Goal: Information Seeking & Learning: Check status

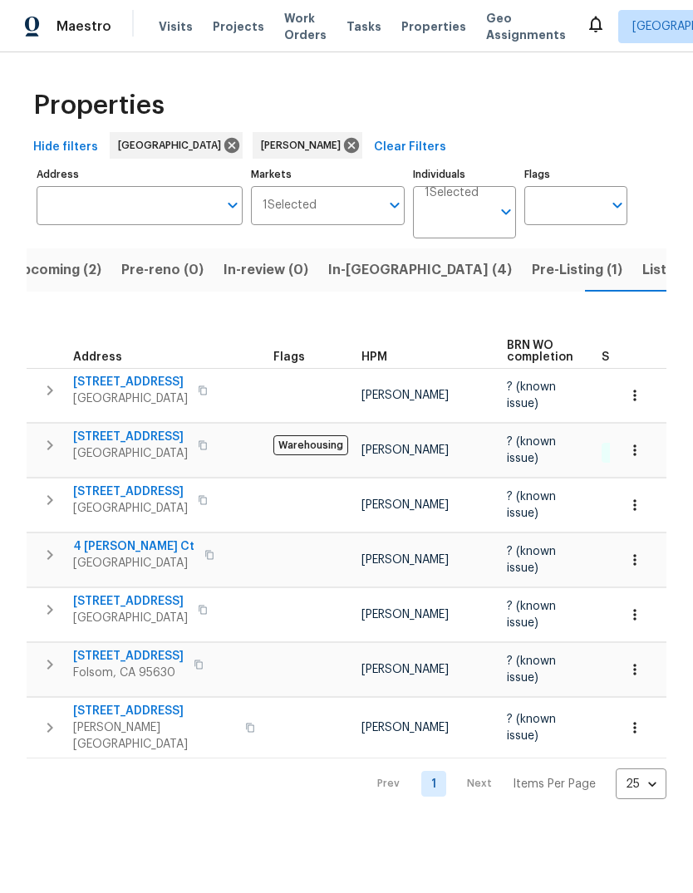
click at [102, 386] on span "[STREET_ADDRESS]" at bounding box center [130, 382] width 115 height 17
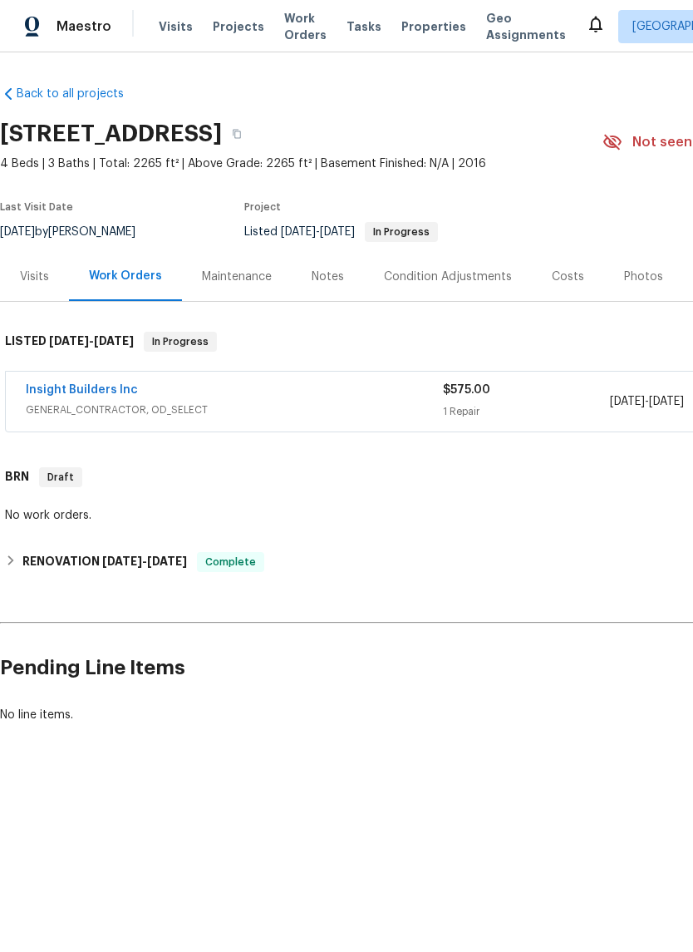
click at [558, 280] on div "Costs" at bounding box center [568, 276] width 32 height 17
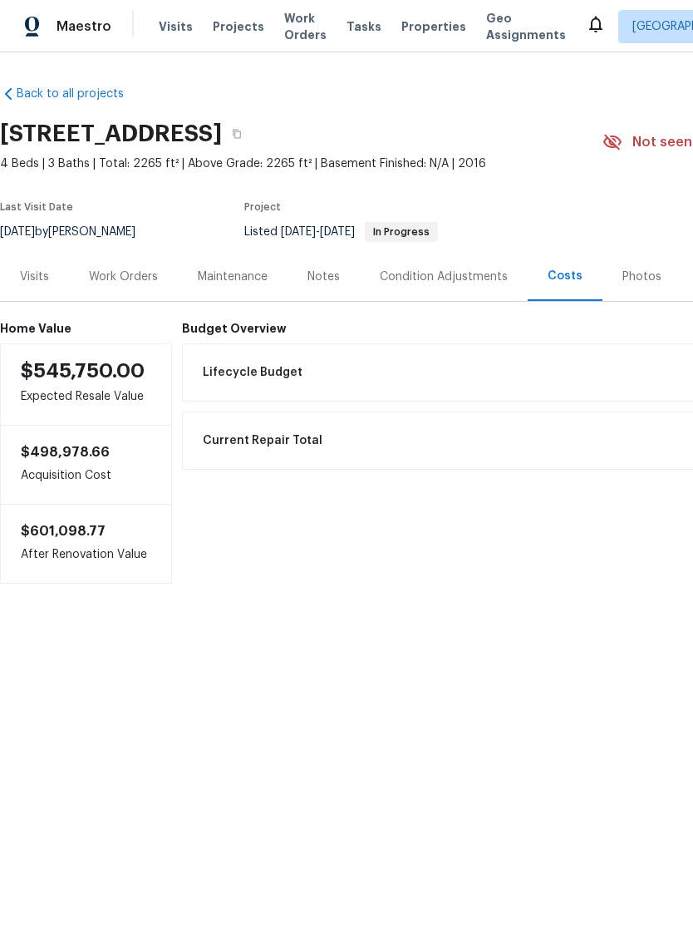
click at [270, 382] on div "Lifecycle Budget $13,641.34" at bounding box center [561, 372] width 736 height 37
click at [239, 327] on h6 "Budget Overview" at bounding box center [561, 328] width 758 height 13
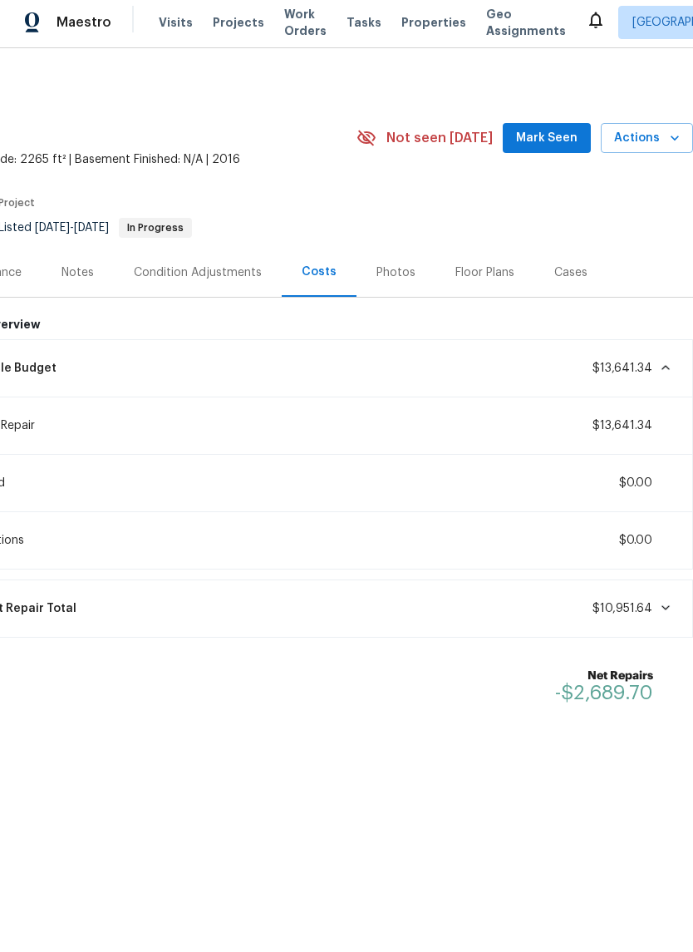
scroll to position [0, 246]
